Goal: Task Accomplishment & Management: Use online tool/utility

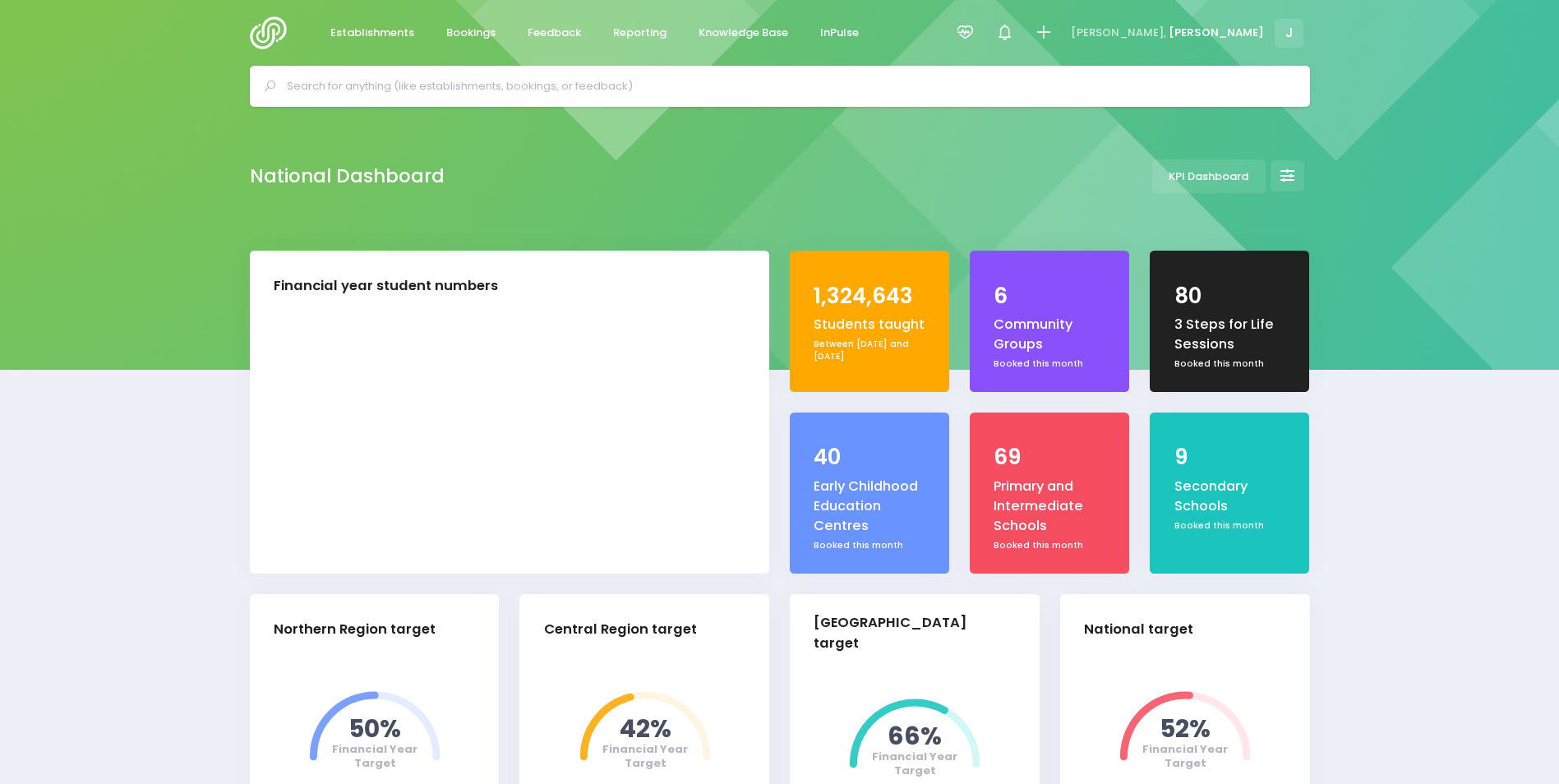
select select "5"
click at [634, 32] on span "Reporting" at bounding box center [640, 33] width 53 height 17
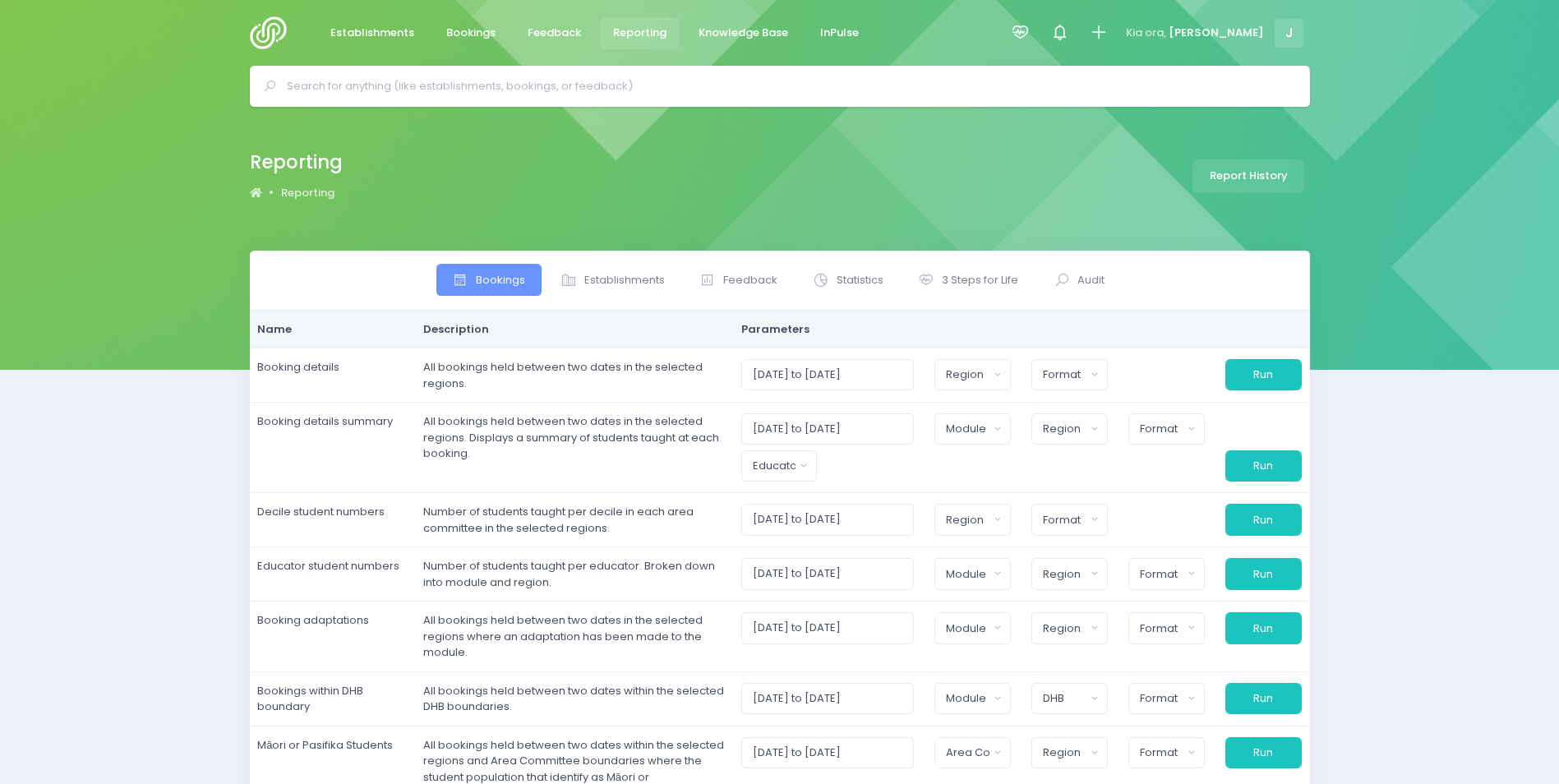
select select
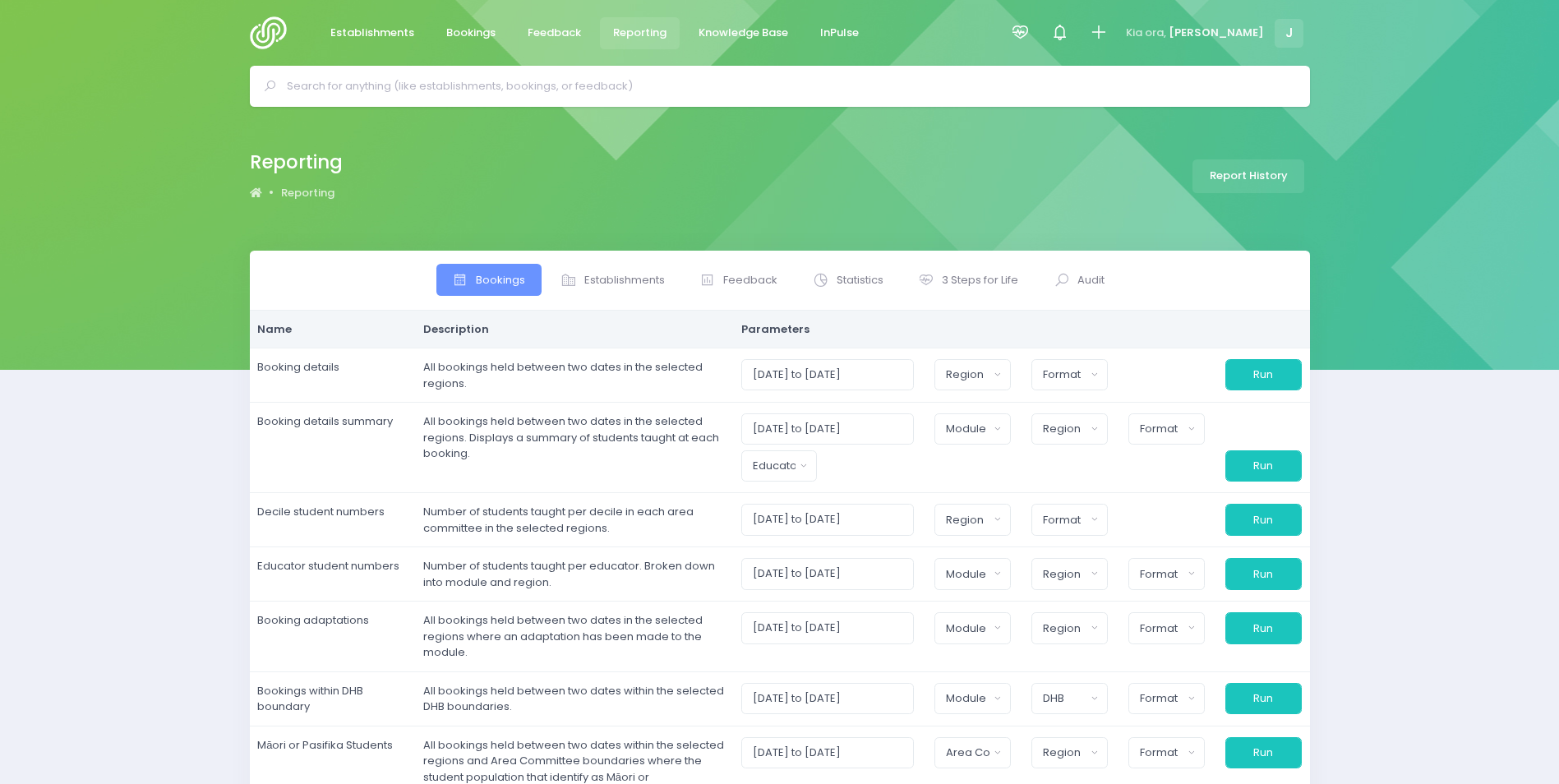
select select
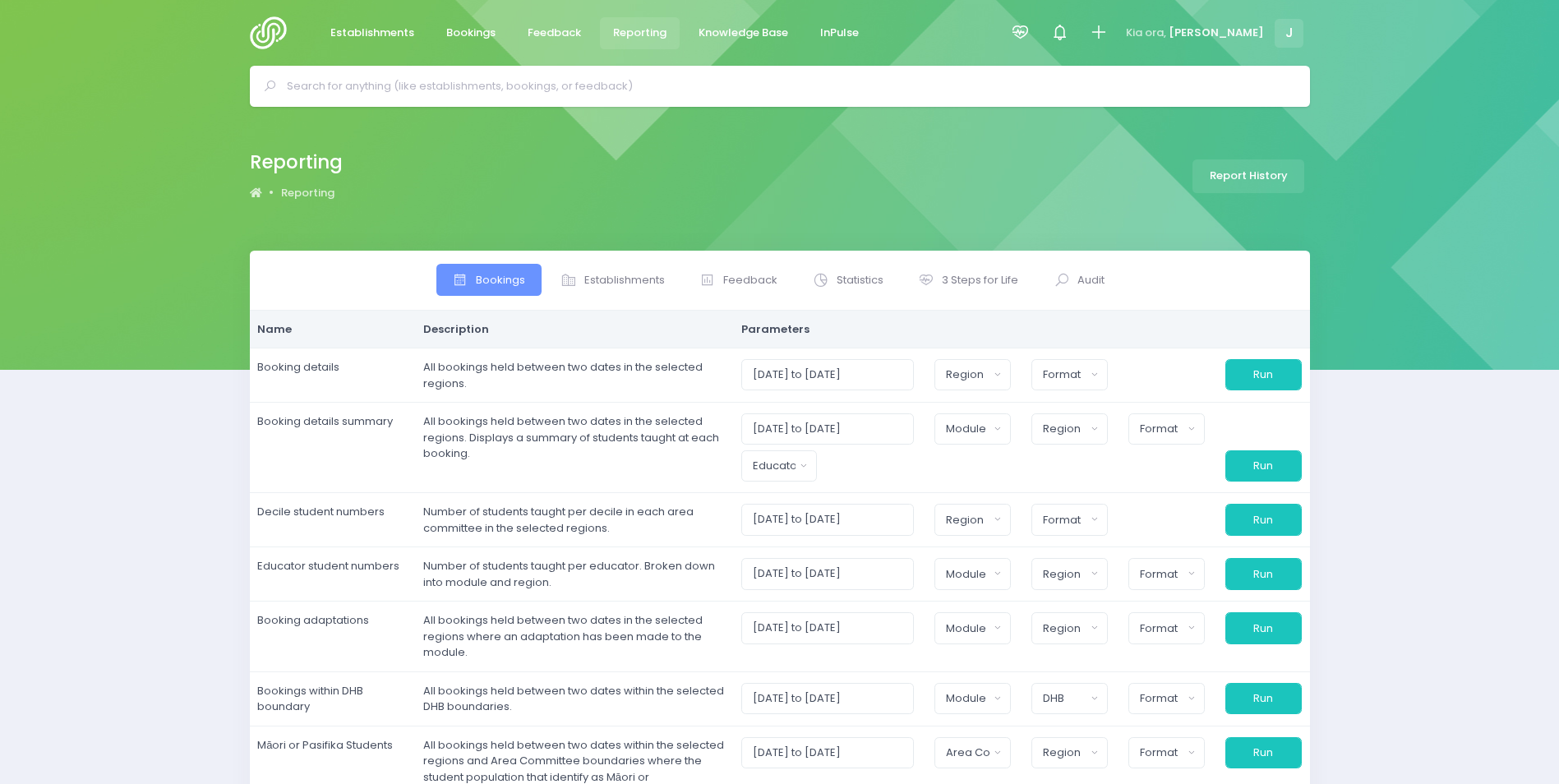
select select
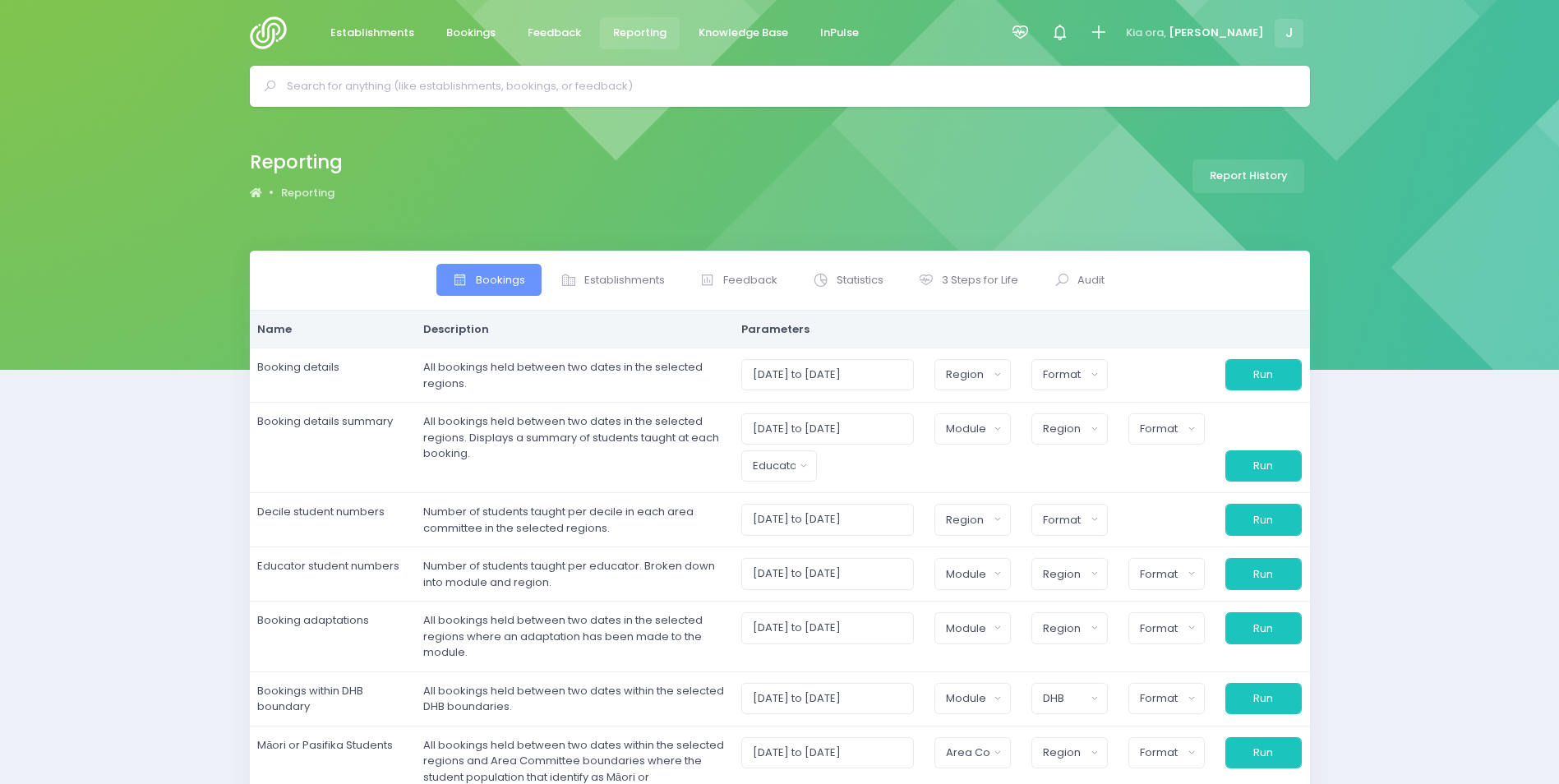
select select
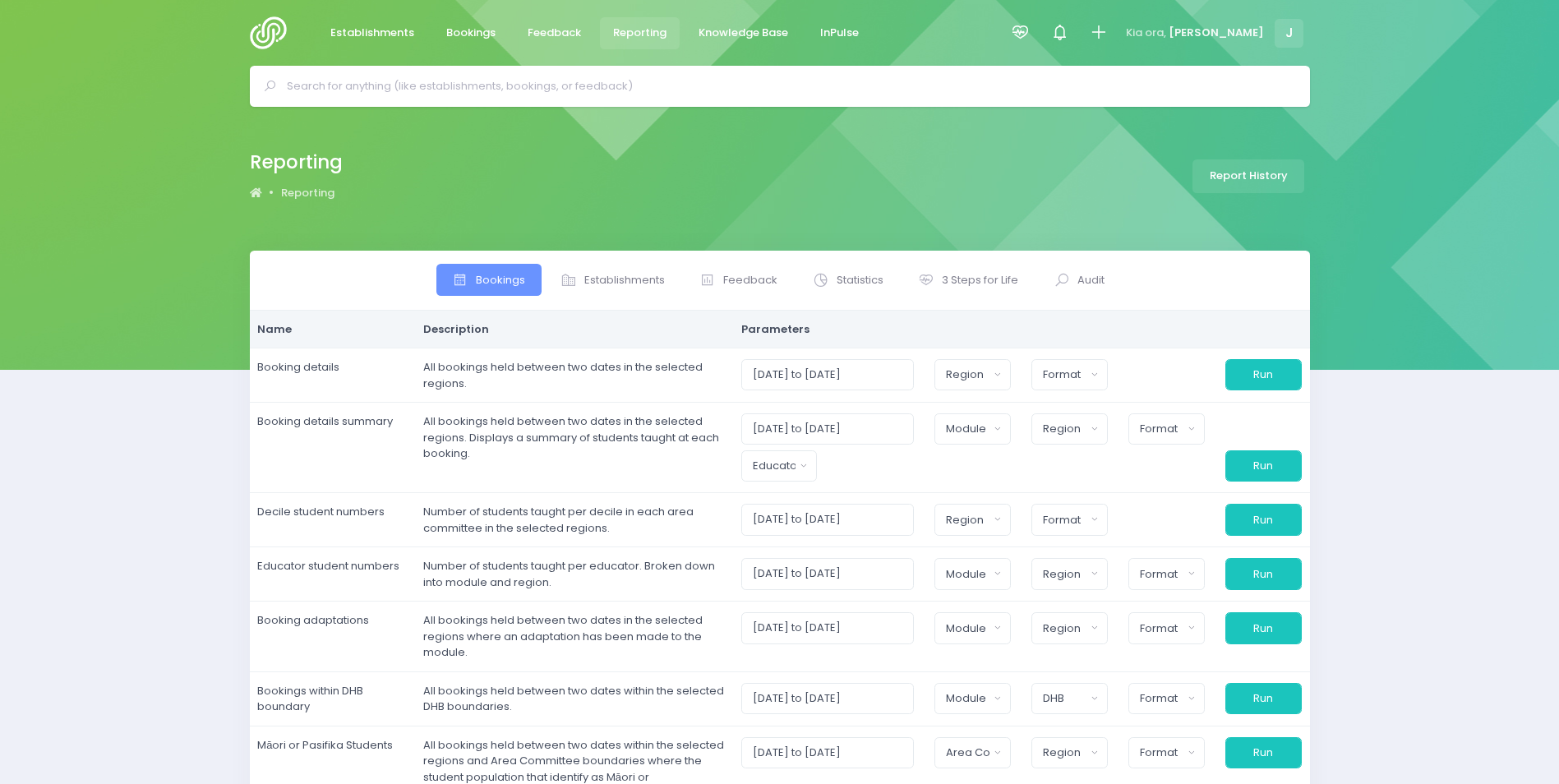
select select
drag, startPoint x: 0, startPoint y: 0, endPoint x: 853, endPoint y: 274, distance: 895.9
click at [853, 274] on span "Statistics" at bounding box center [860, 280] width 46 height 17
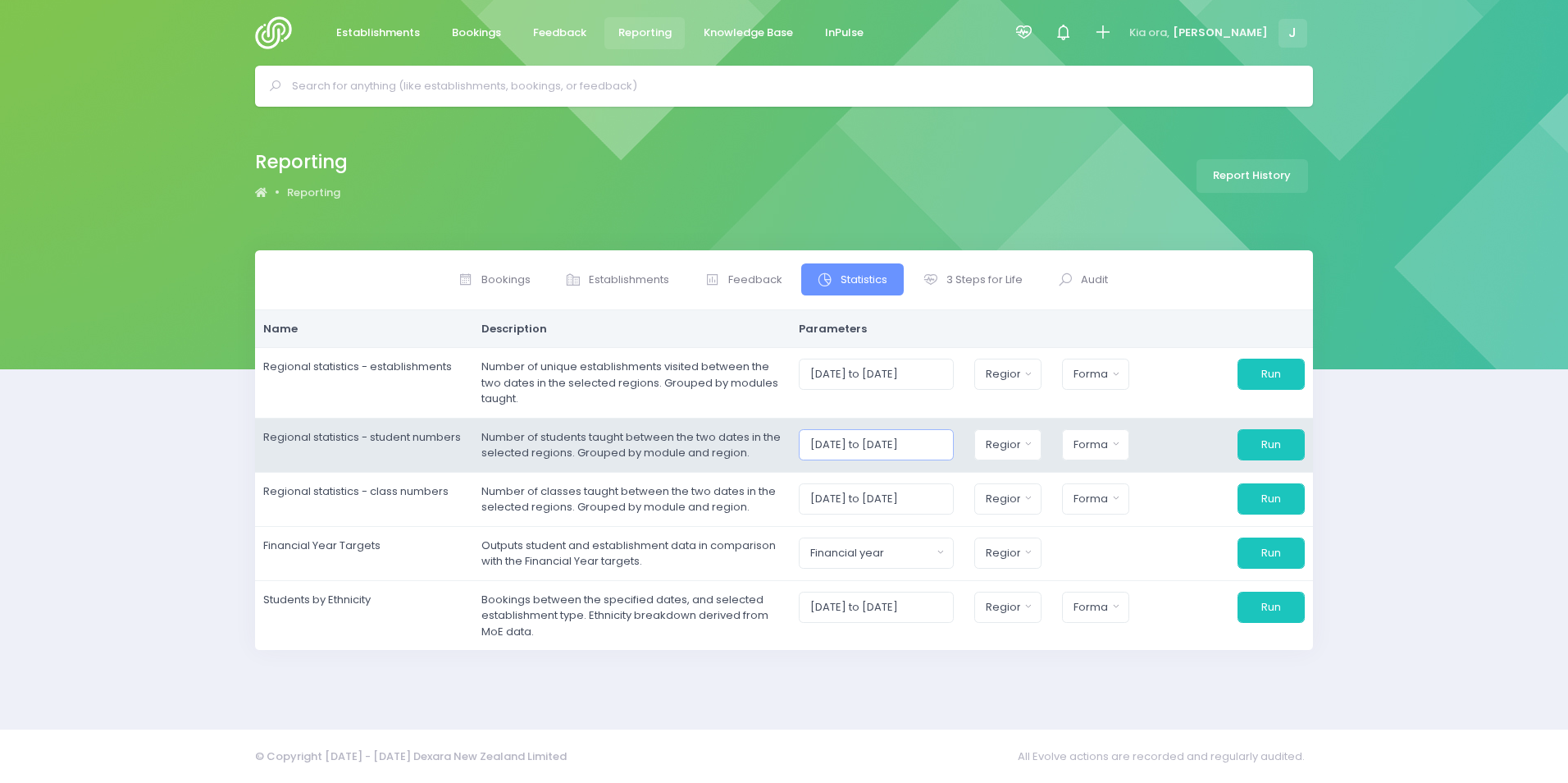
click at [880, 443] on input "[DATE] to [DATE]" at bounding box center [876, 444] width 155 height 32
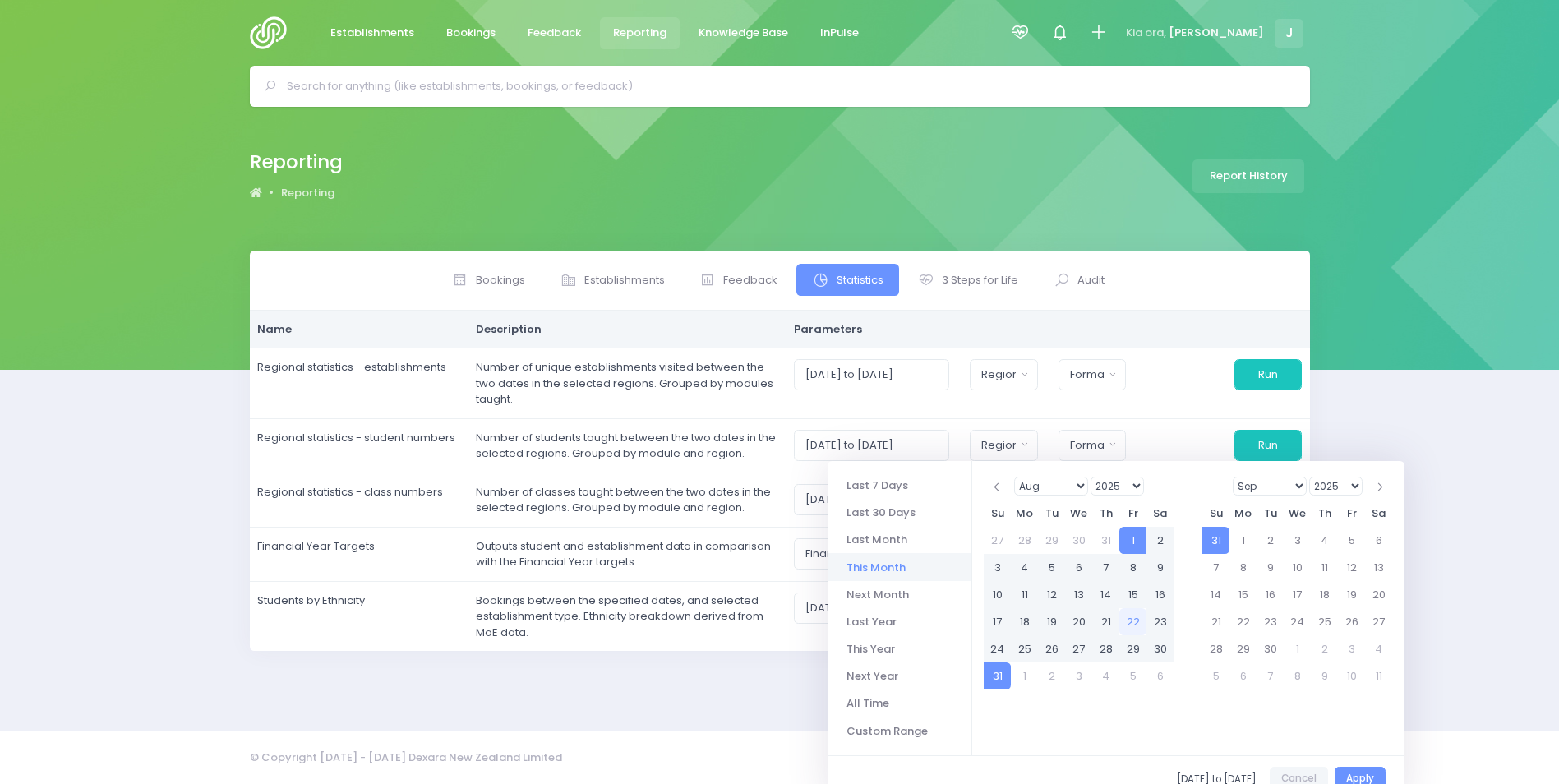
click at [1109, 490] on select "1925 1926 1927 1928 1929 1930 1931 1932 1933 1934 1935 1936 1937 1938 1939 1940…" at bounding box center [1117, 485] width 53 height 19
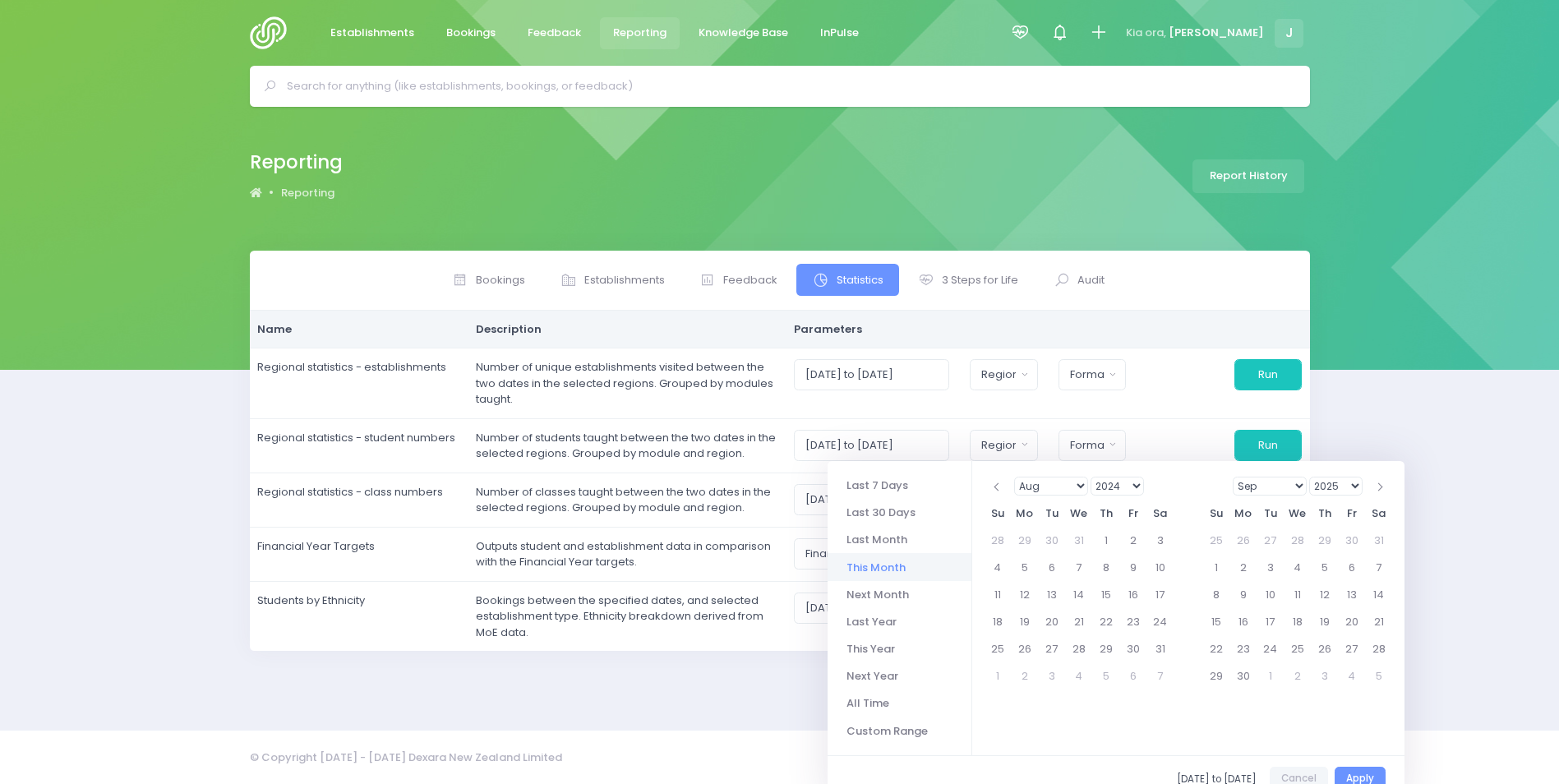
click at [1062, 483] on select "Jan Feb Mar Apr May Jun [DATE] Aug Sep Oct Nov Dec" at bounding box center [1052, 485] width 75 height 19
click at [1285, 486] on select "Jan Feb Mar Apr May Jun [DATE] Aug Sep Oct Nov Dec" at bounding box center [1270, 485] width 75 height 19
click at [1321, 484] on select "2024 2025 2026 2027 2028 2029 2030 2031 2032 2033 2034 2035 2036 2037 2038 2039…" at bounding box center [1335, 485] width 53 height 19
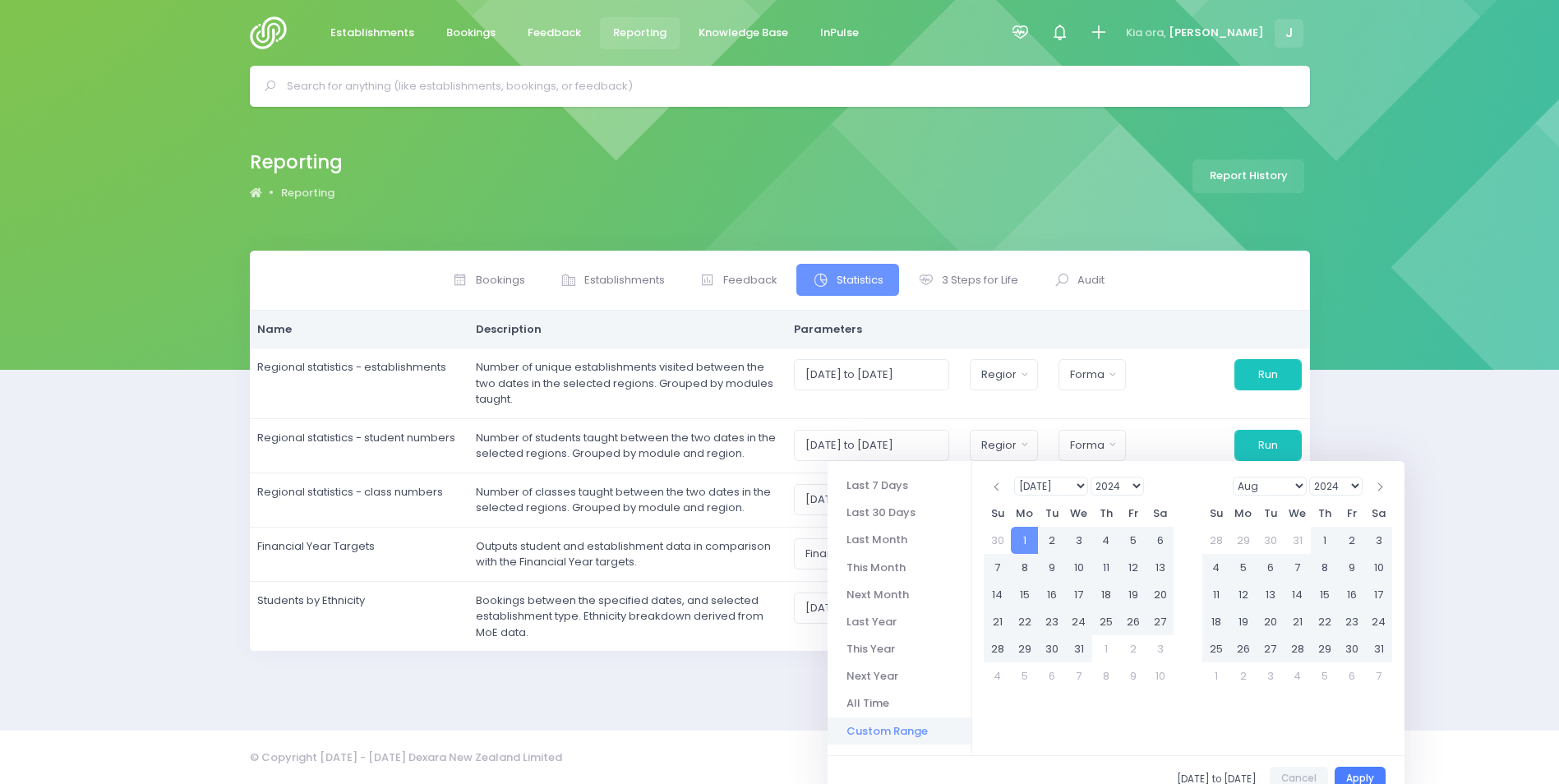
drag, startPoint x: 1364, startPoint y: 774, endPoint x: 1411, endPoint y: 732, distance: 63.0
click at [1366, 773] on button "Apply" at bounding box center [1360, 779] width 51 height 26
type input "[DATE] to [DATE]"
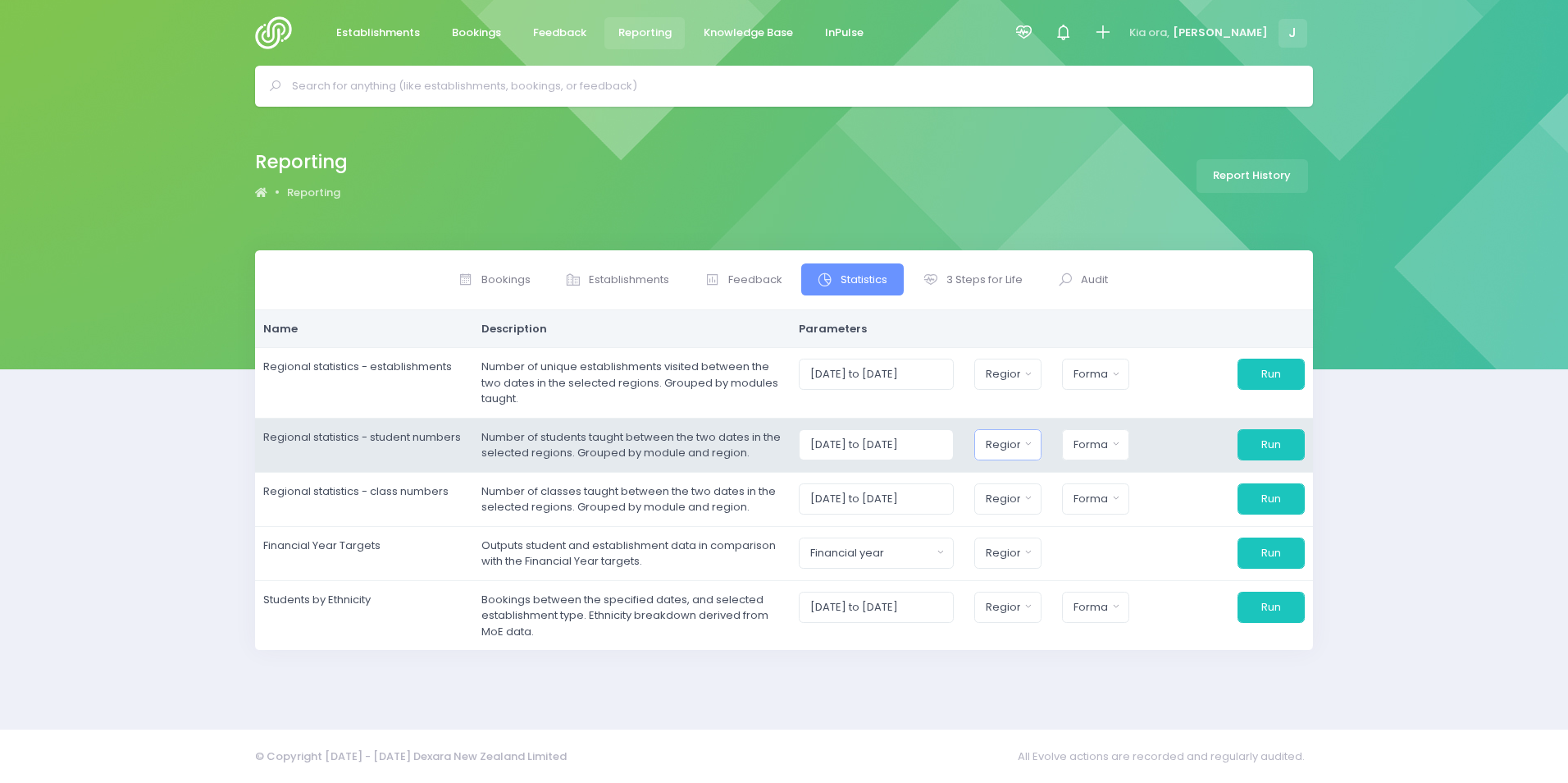
click at [1020, 445] on div "Region" at bounding box center [1003, 444] width 35 height 17
click at [1032, 492] on button "Select All" at bounding box center [1024, 487] width 75 height 27
select select "Northern"
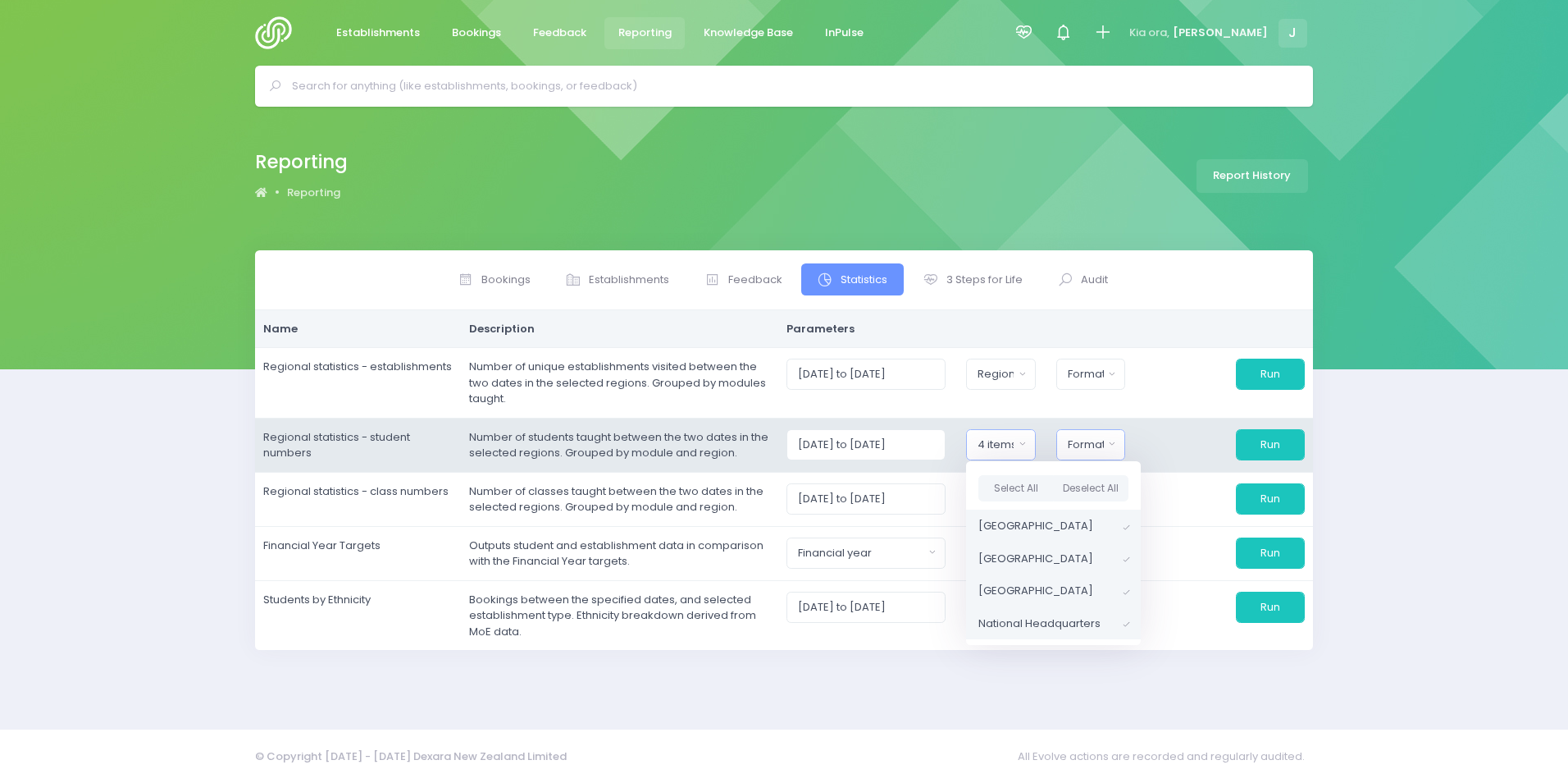
click at [1102, 440] on div "Format" at bounding box center [1086, 444] width 37 height 17
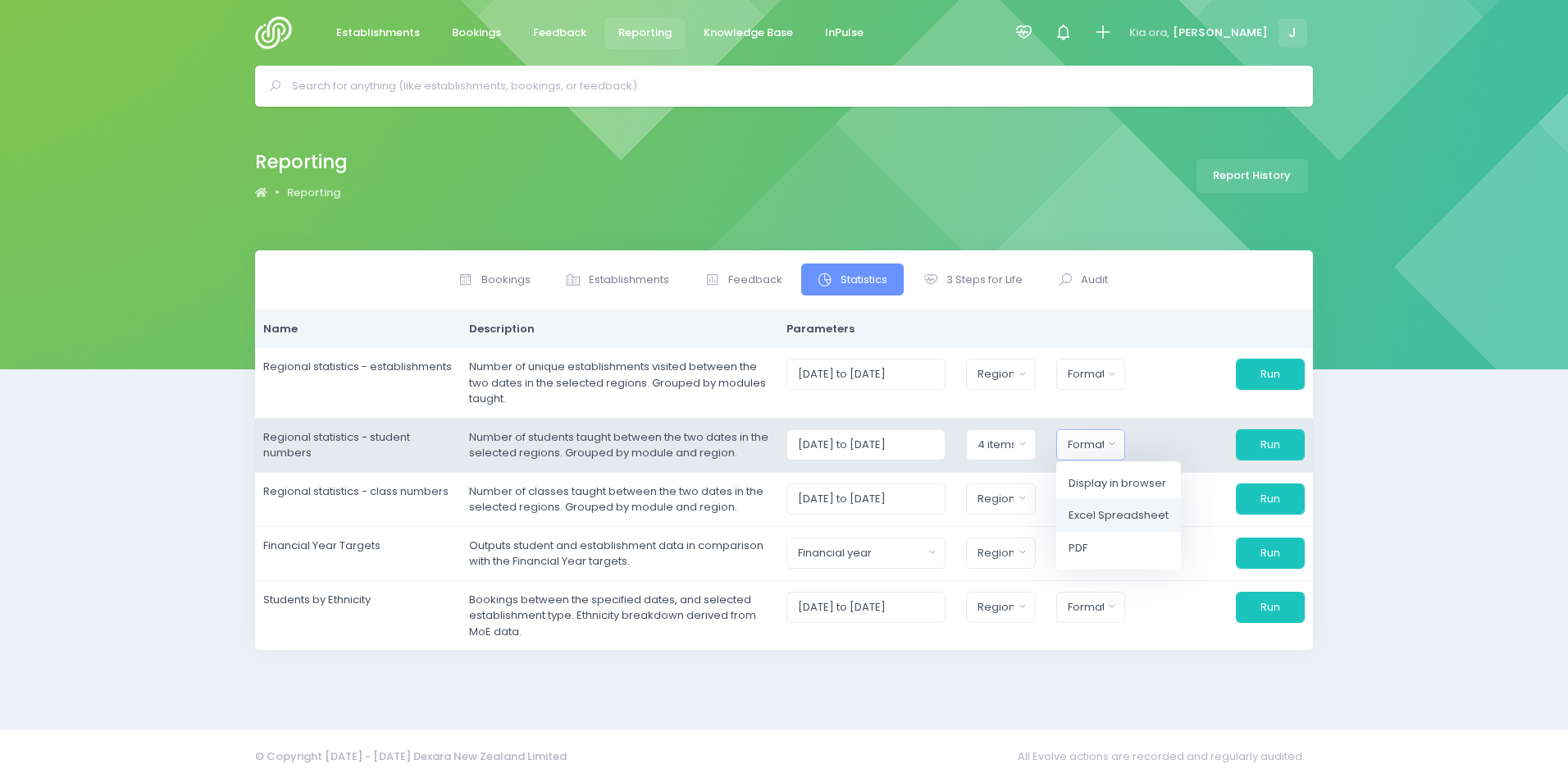
click at [1122, 514] on span "Excel Spreadsheet" at bounding box center [1118, 514] width 100 height 17
select select "excel"
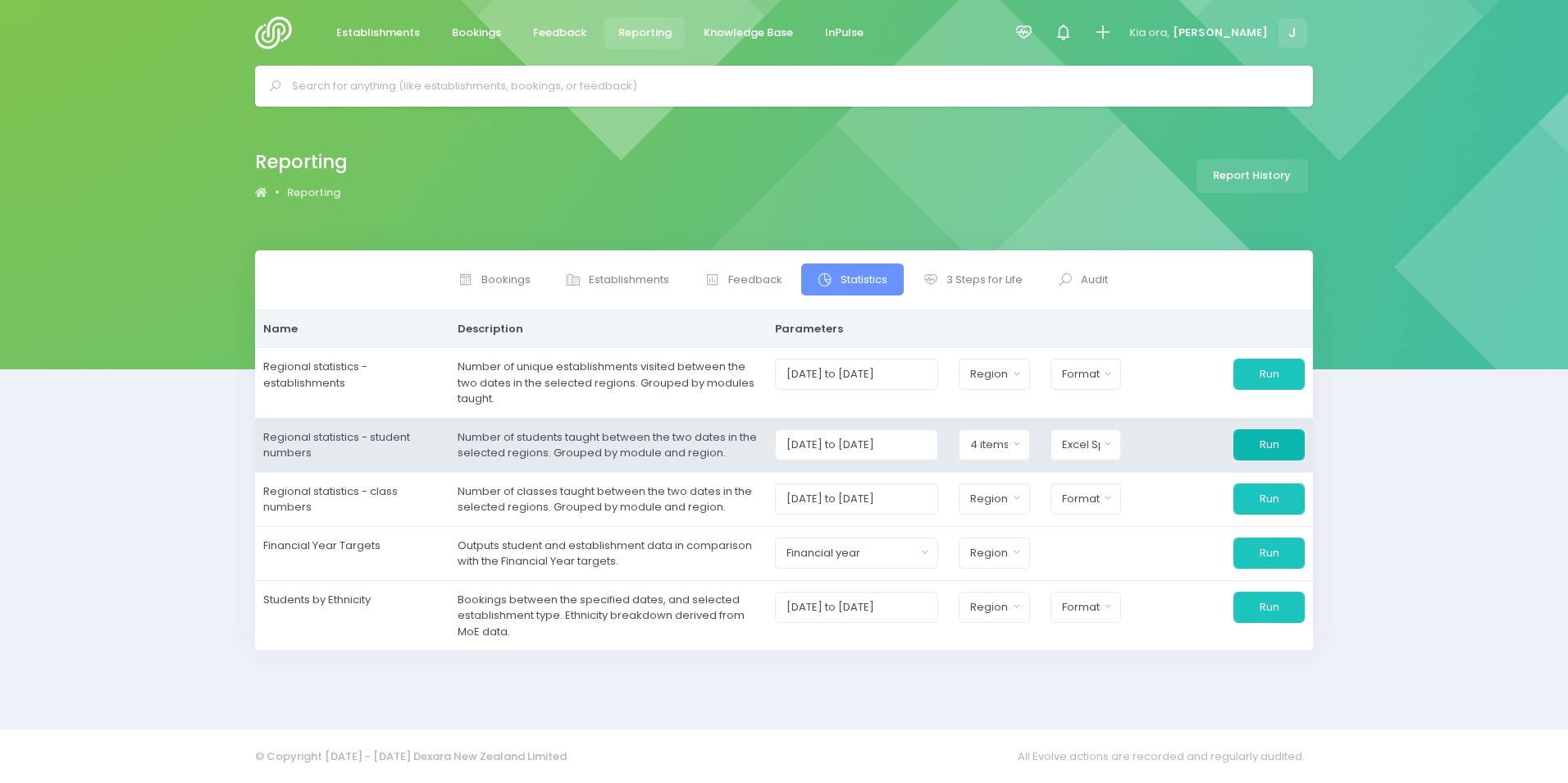
click at [1268, 441] on button "Run" at bounding box center [1269, 444] width 71 height 32
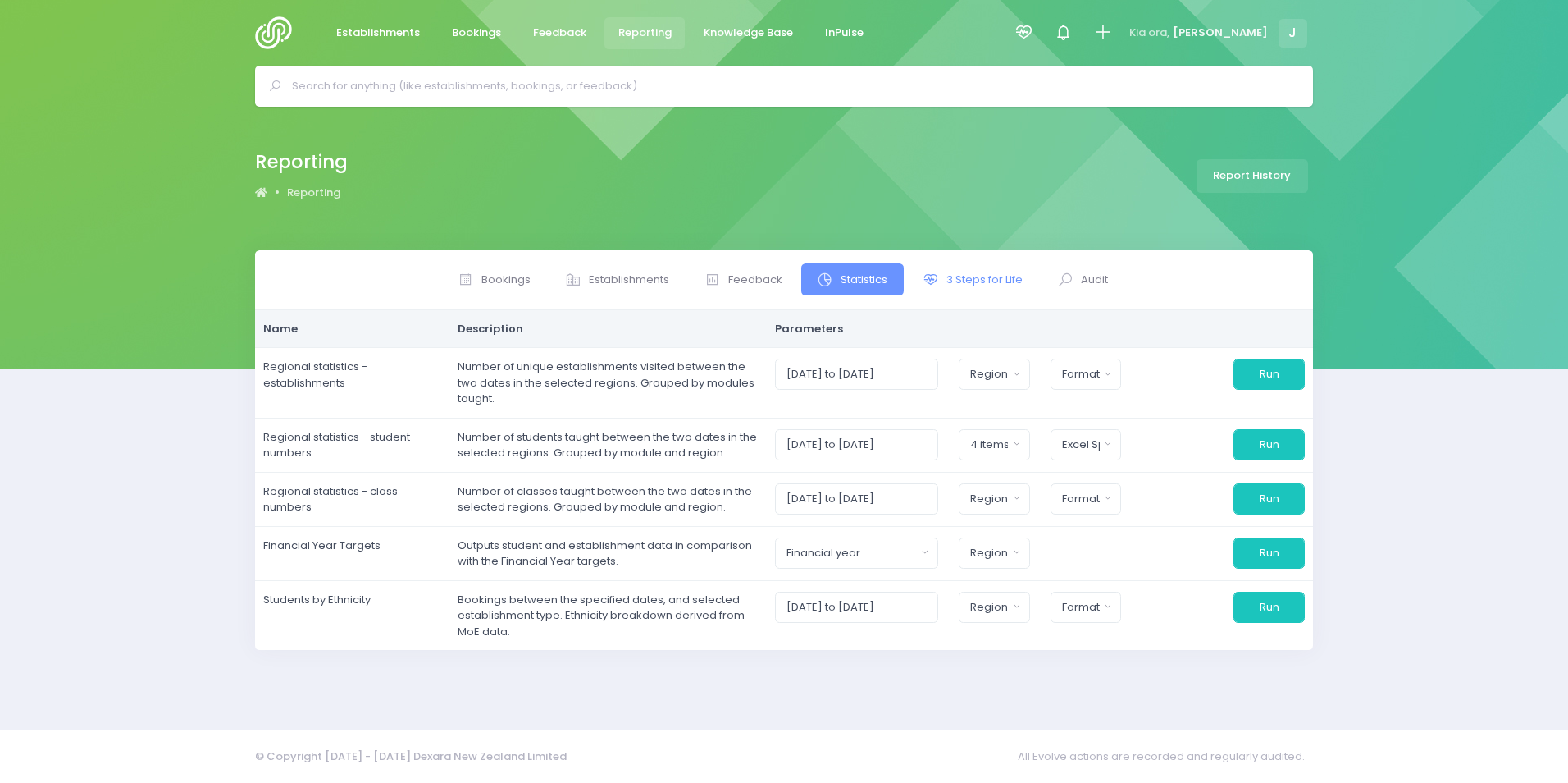
click at [975, 272] on span "3 Steps for Life" at bounding box center [984, 279] width 76 height 17
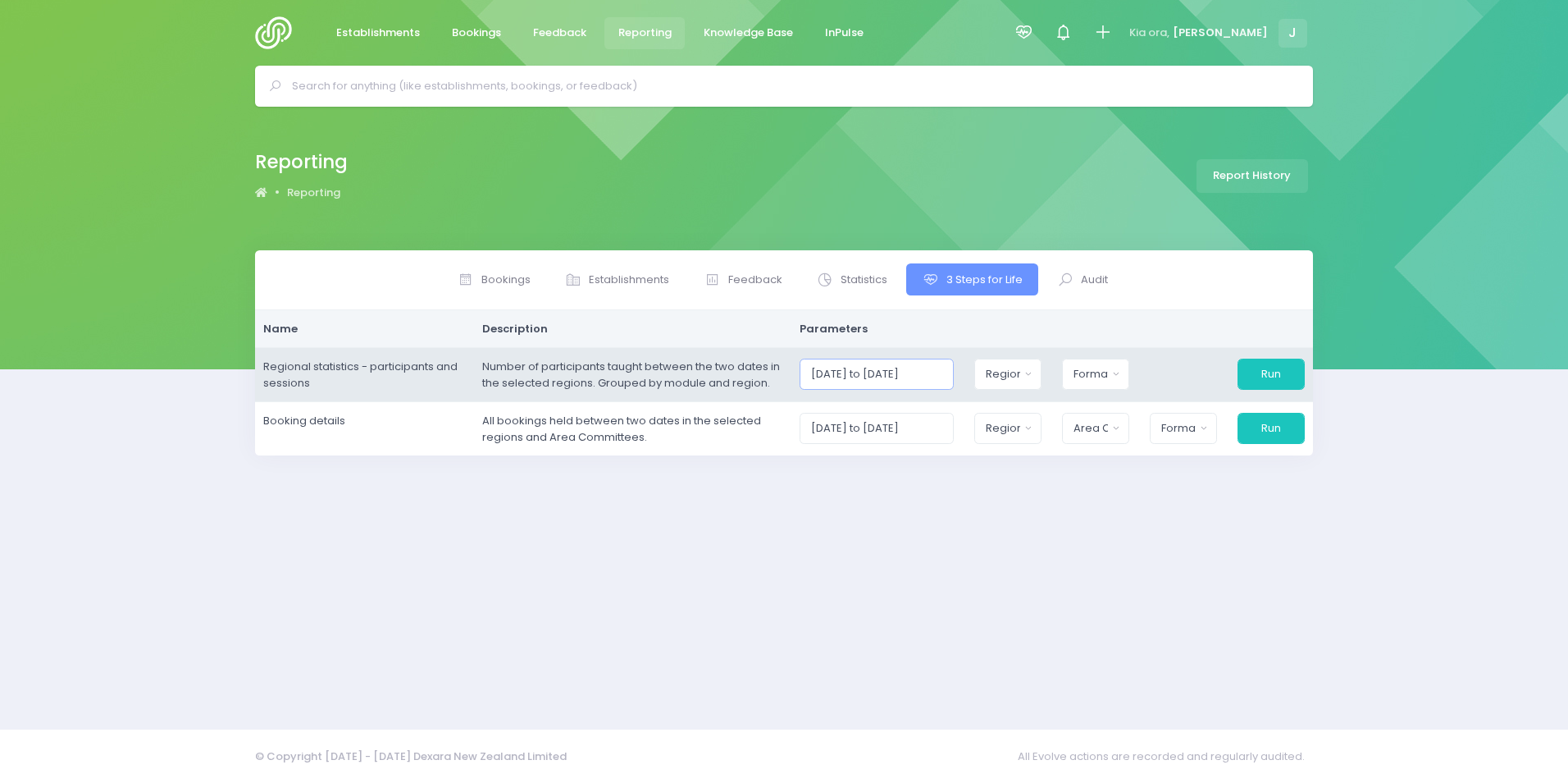
click at [911, 370] on input "[DATE] to [DATE]" at bounding box center [877, 374] width 155 height 32
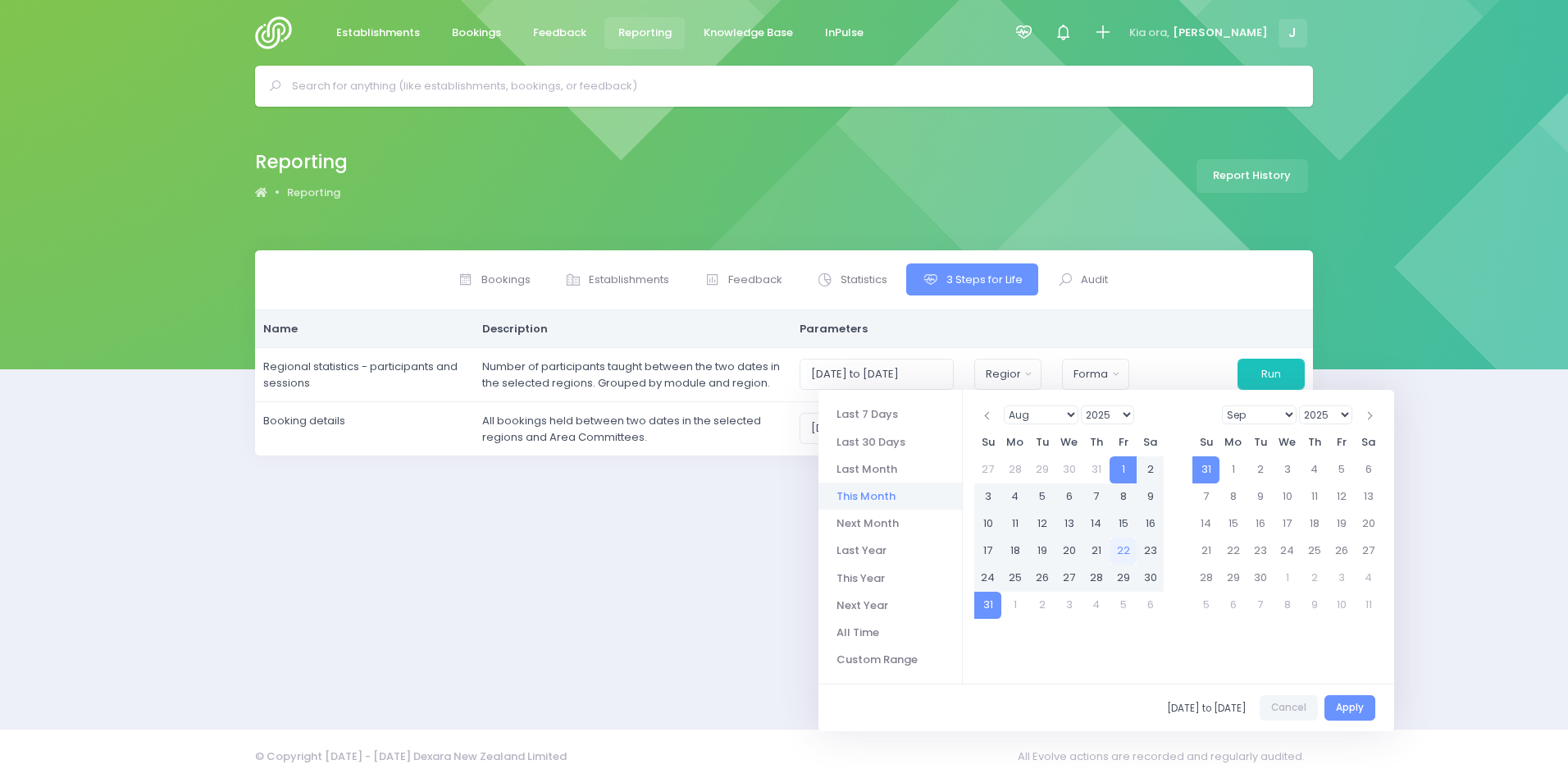
click at [1108, 410] on select "1925 1926 1927 1928 1929 1930 1931 1932 1933 1934 1935 1936 1937 1938 1939 1940…" at bounding box center [1108, 414] width 53 height 19
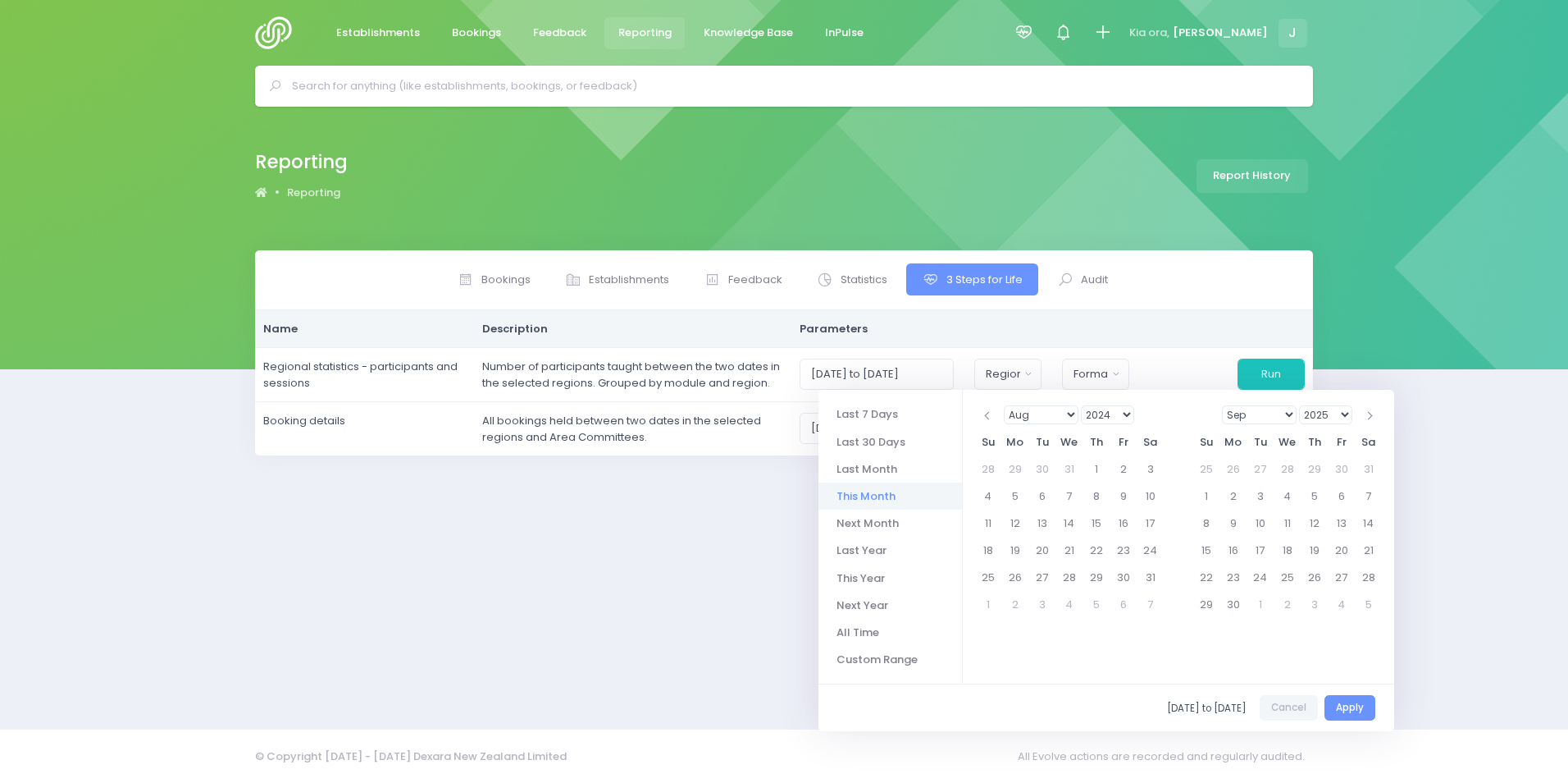
click at [1045, 407] on select "Jan Feb Mar Apr May Jun [DATE] Aug Sep Oct Nov Dec" at bounding box center [1042, 414] width 75 height 19
click at [1370, 413] on span at bounding box center [1369, 416] width 8 height 8
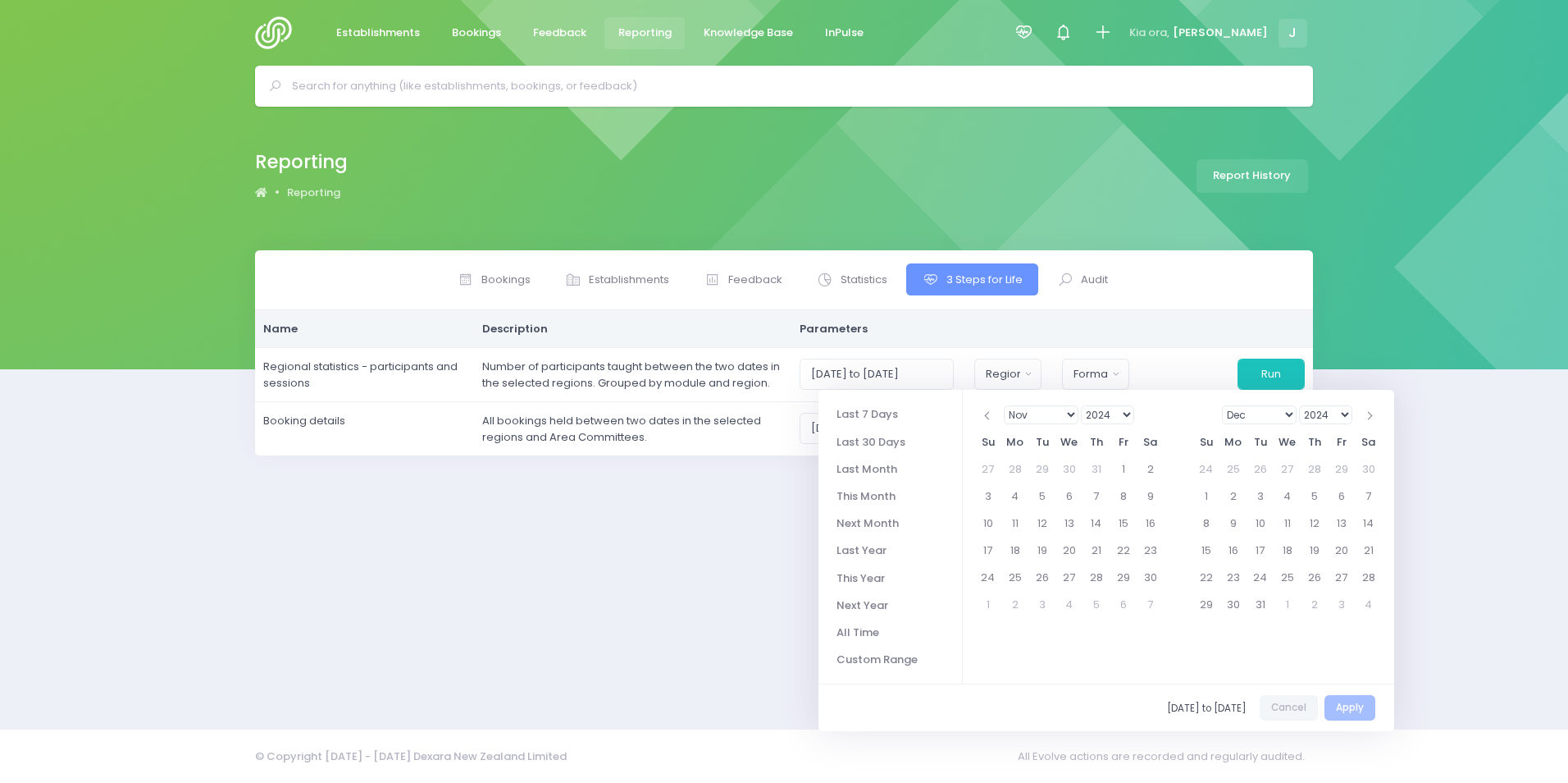
click at [1370, 413] on span at bounding box center [1369, 416] width 8 height 8
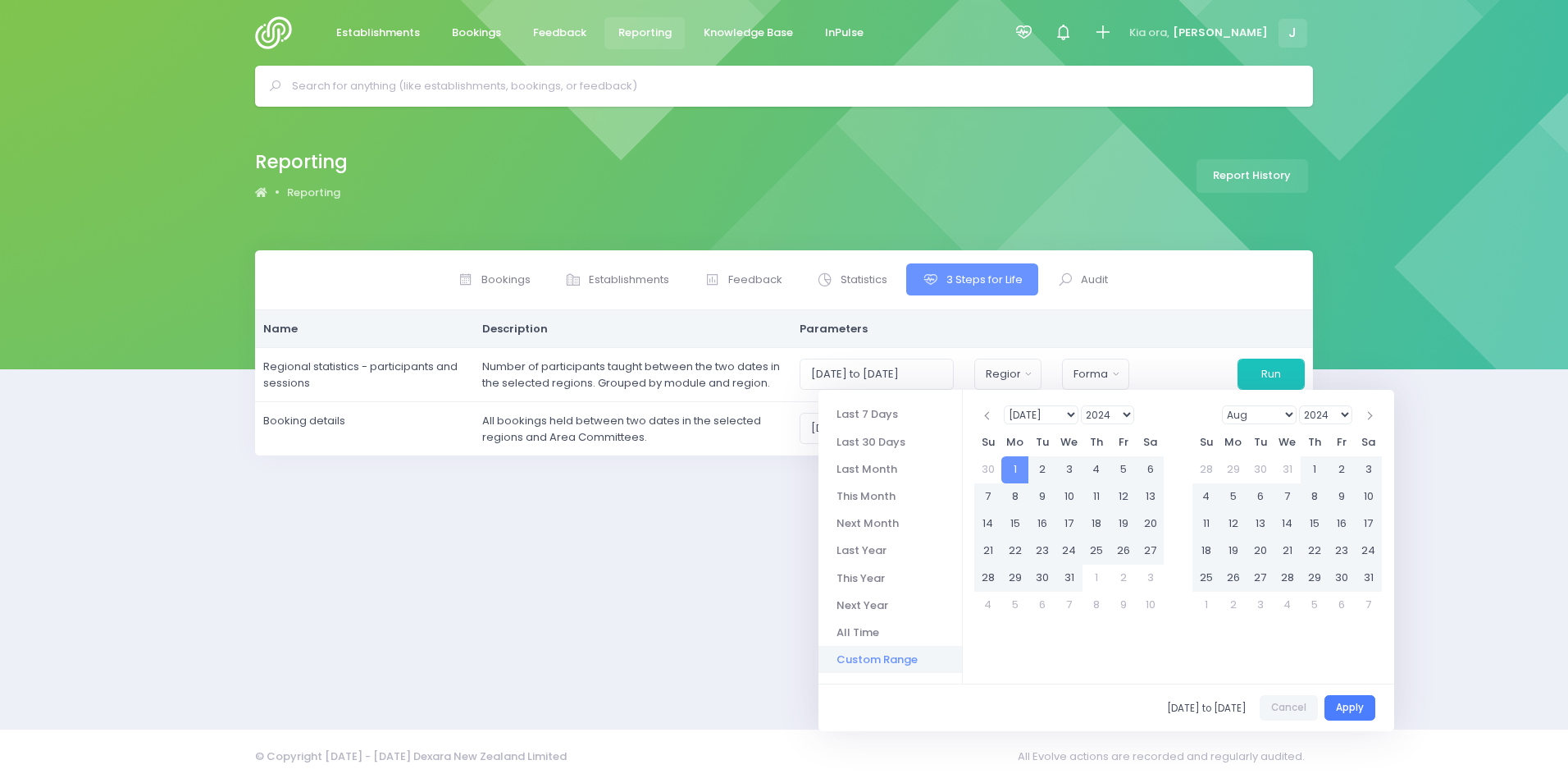
click at [1359, 700] on button "Apply" at bounding box center [1351, 708] width 51 height 26
type input "[DATE] to [DATE]"
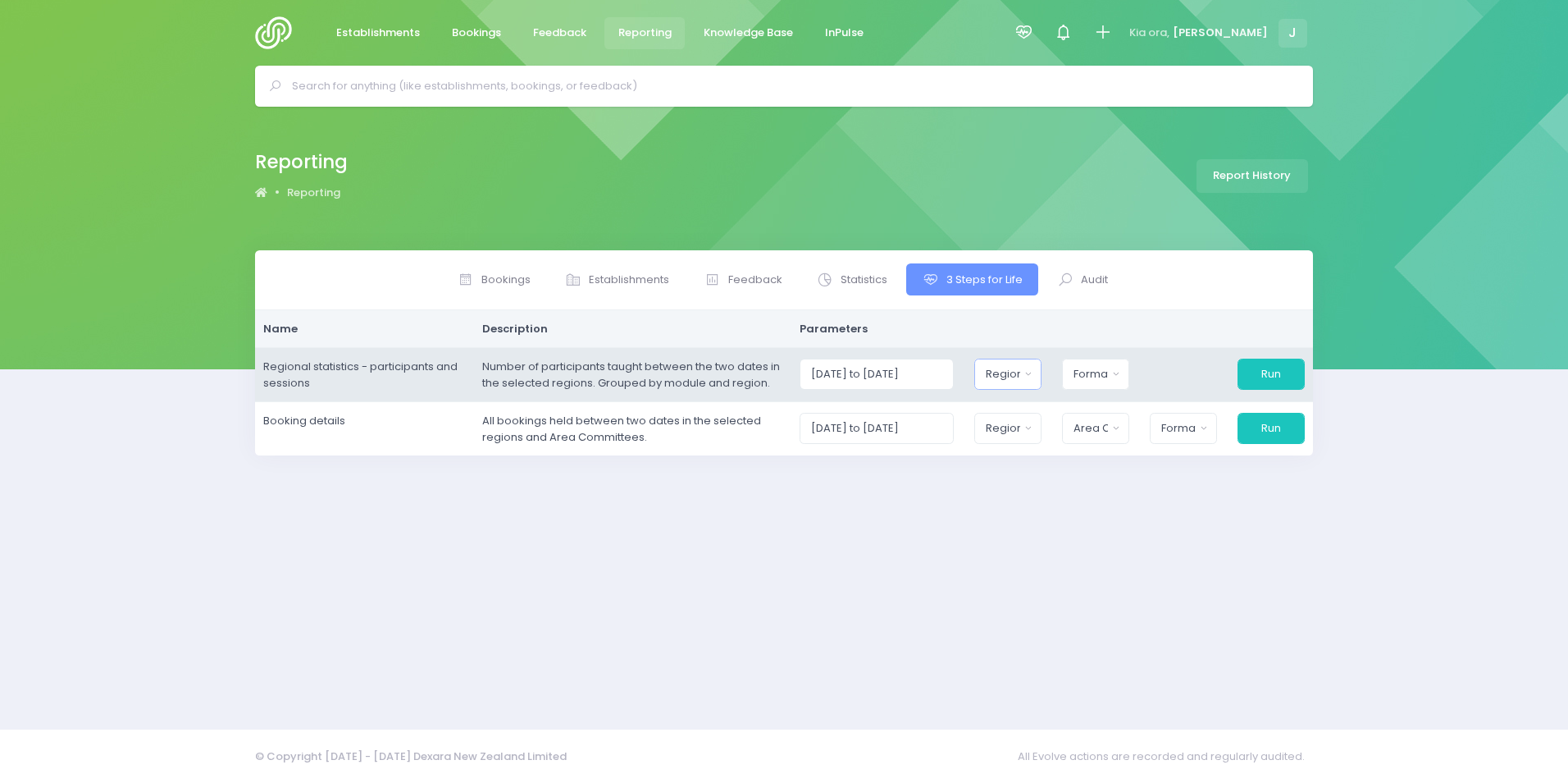
click at [1020, 377] on div "Region" at bounding box center [1003, 374] width 34 height 17
click at [1031, 406] on button "Select All" at bounding box center [1024, 418] width 75 height 27
select select "Northern"
click at [1116, 375] on button "Format" at bounding box center [1096, 374] width 67 height 32
click at [1134, 443] on span "Excel Spreadsheet" at bounding box center [1124, 444] width 100 height 17
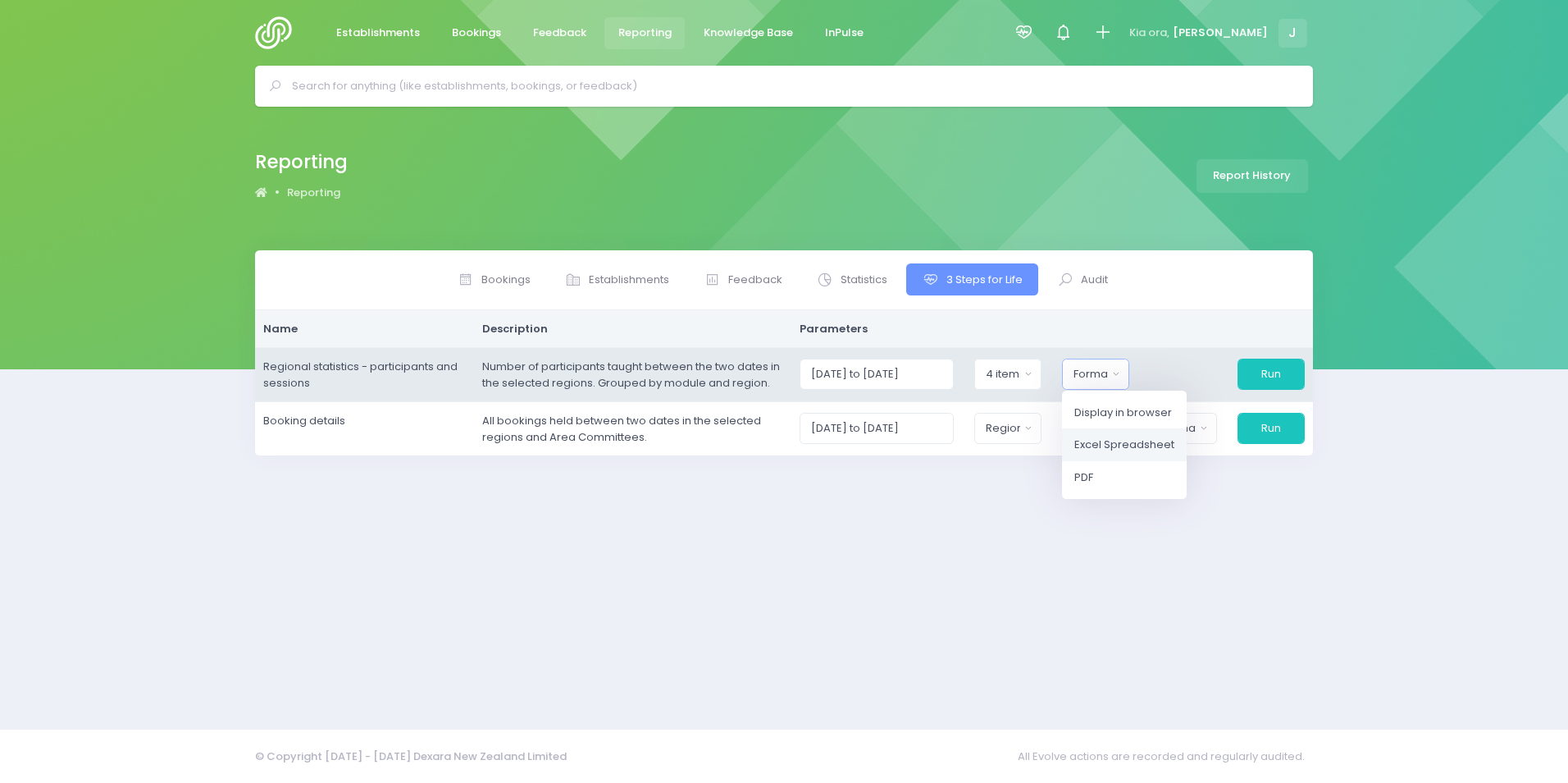
select select "excel"
click at [1273, 372] on button "Run" at bounding box center [1272, 374] width 67 height 32
